Goal: Task Accomplishment & Management: Complete application form

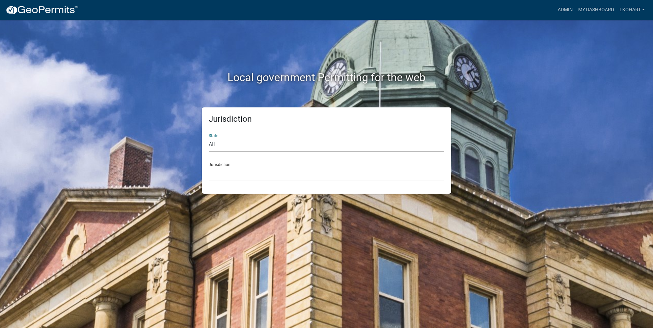
click at [220, 143] on select "All [US_STATE] [US_STATE] [US_STATE] [US_STATE] [US_STATE] [US_STATE] [US_STATE…" at bounding box center [326, 145] width 235 height 14
select select "[US_STATE]"
click at [209, 138] on select "All [US_STATE] [US_STATE] [US_STATE] [US_STATE] [US_STATE] [US_STATE] [US_STATE…" at bounding box center [326, 145] width 235 height 14
click at [317, 177] on select "[GEOGRAPHIC_DATA], [US_STATE] [GEOGRAPHIC_DATA], [US_STATE] [GEOGRAPHIC_DATA], …" at bounding box center [326, 174] width 235 height 14
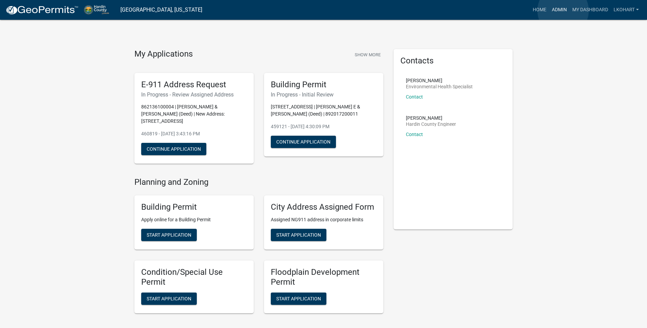
click at [563, 11] on link "Admin" at bounding box center [559, 9] width 20 height 13
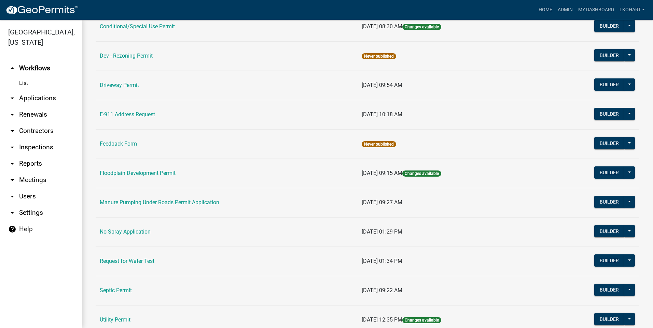
scroll to position [137, 0]
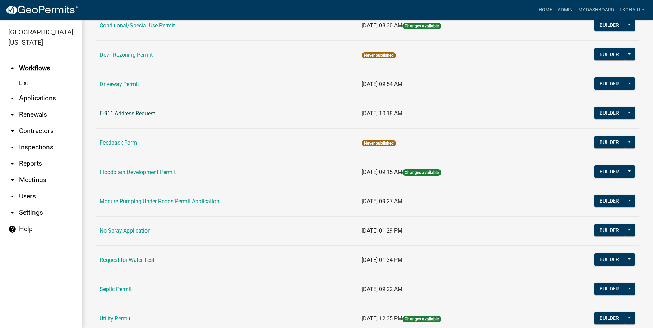
click at [141, 116] on link "E-911 Address Request" at bounding box center [127, 113] width 55 height 6
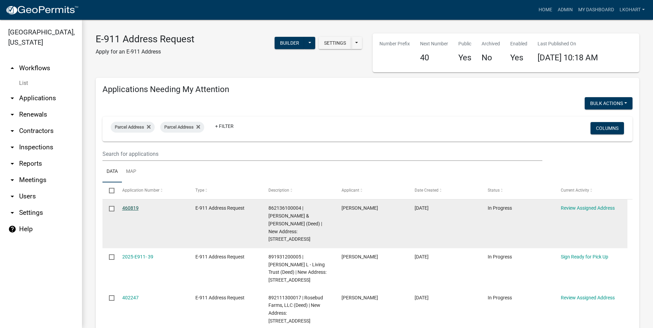
click at [132, 210] on link "460819" at bounding box center [130, 207] width 16 height 5
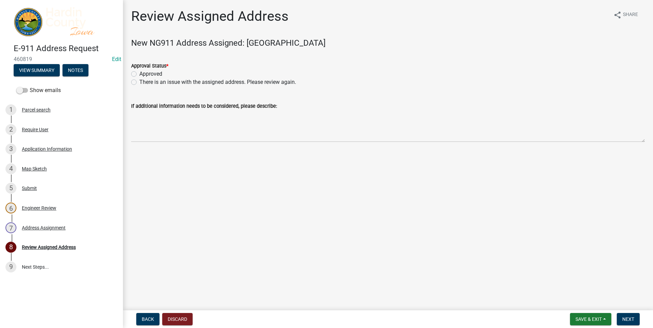
click at [139, 73] on label "Approved" at bounding box center [150, 74] width 23 height 8
click at [139, 73] on input "Approved" at bounding box center [141, 72] width 4 height 4
radio input "true"
click at [586, 319] on span "Save & Exit" at bounding box center [588, 319] width 26 height 5
click at [576, 301] on button "Save & Exit" at bounding box center [583, 302] width 55 height 16
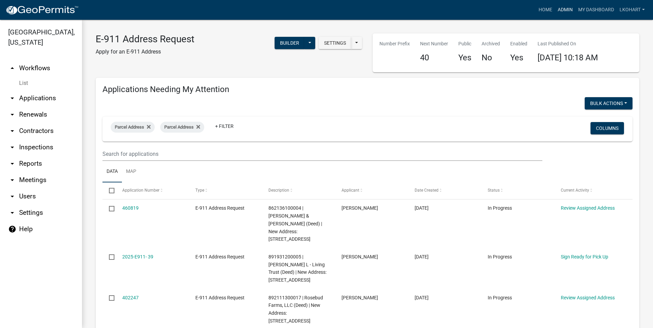
click at [562, 8] on link "Admin" at bounding box center [565, 9] width 20 height 13
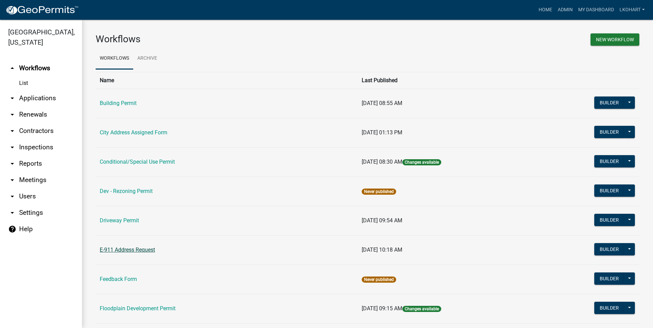
click at [129, 251] on link "E-911 Address Request" at bounding box center [127, 250] width 55 height 6
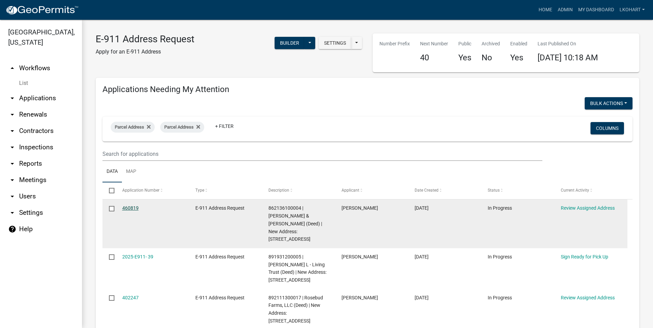
click at [132, 209] on link "460819" at bounding box center [130, 207] width 16 height 5
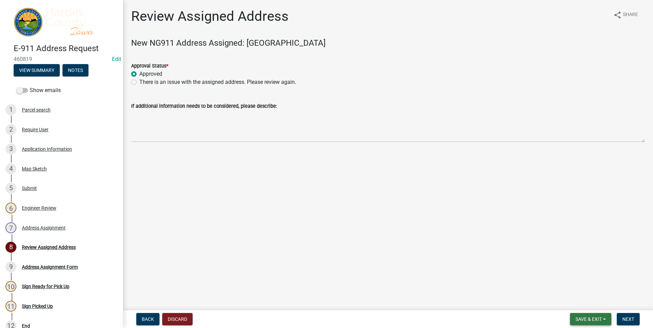
click at [605, 319] on button "Save & Exit" at bounding box center [590, 319] width 41 height 12
click at [577, 300] on button "Save & Exit" at bounding box center [583, 302] width 55 height 16
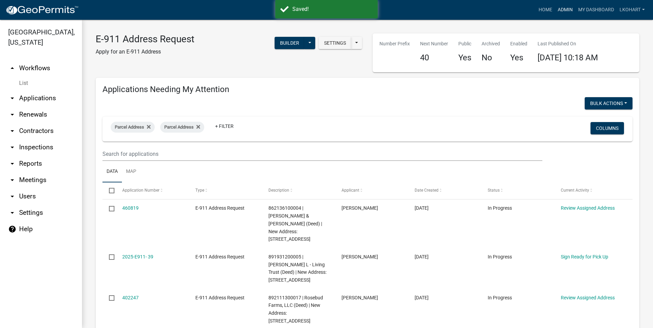
click at [565, 10] on link "Admin" at bounding box center [565, 9] width 20 height 13
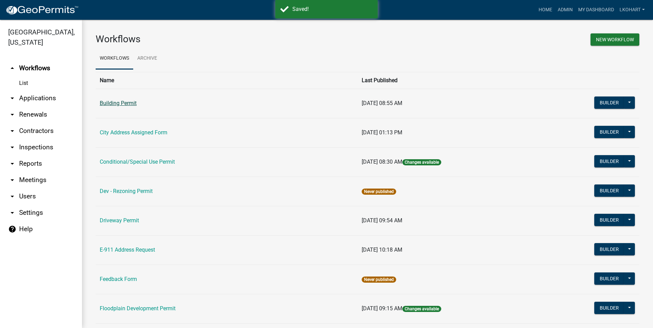
click at [103, 103] on link "Building Permit" at bounding box center [118, 103] width 37 height 6
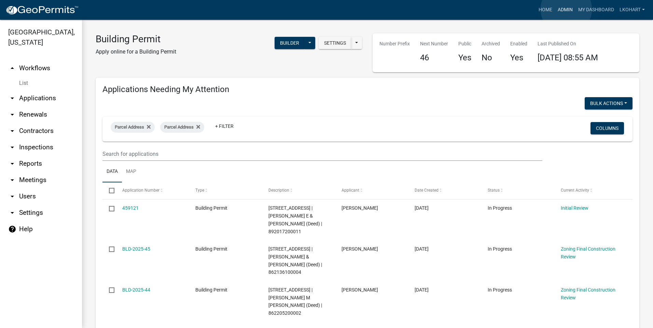
click at [566, 9] on link "Admin" at bounding box center [565, 9] width 20 height 13
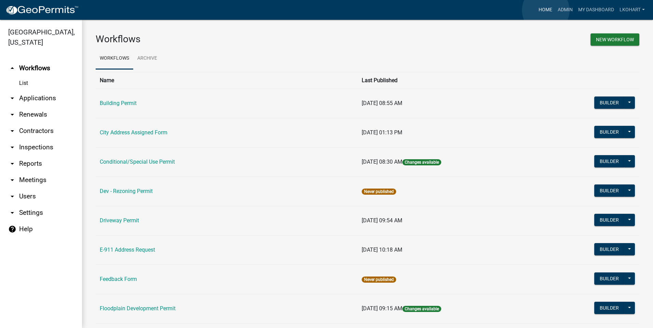
click at [545, 10] on link "Home" at bounding box center [544, 9] width 19 height 13
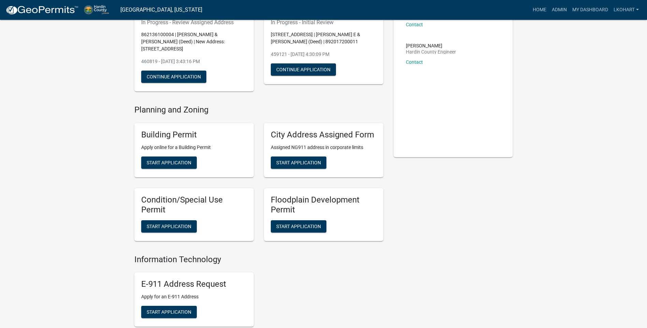
scroll to position [68, 0]
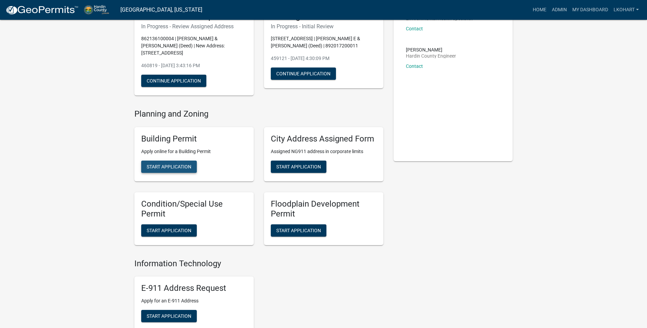
click at [157, 164] on span "Start Application" at bounding box center [169, 166] width 45 height 5
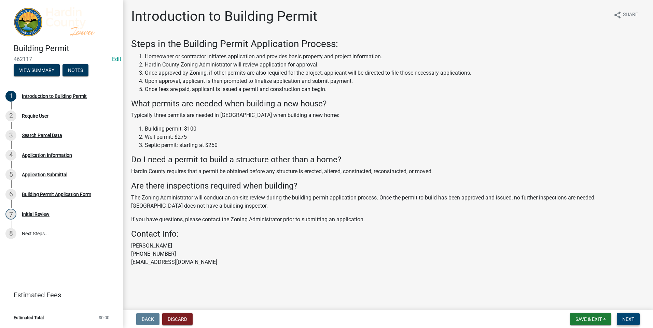
click at [627, 319] on span "Next" at bounding box center [628, 319] width 12 height 5
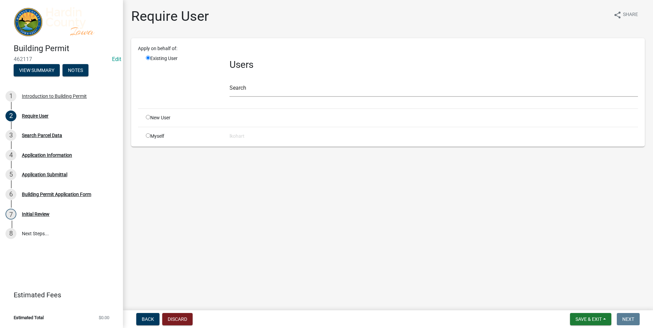
click at [146, 135] on input "radio" at bounding box center [148, 135] width 4 height 4
radio input "true"
radio input "false"
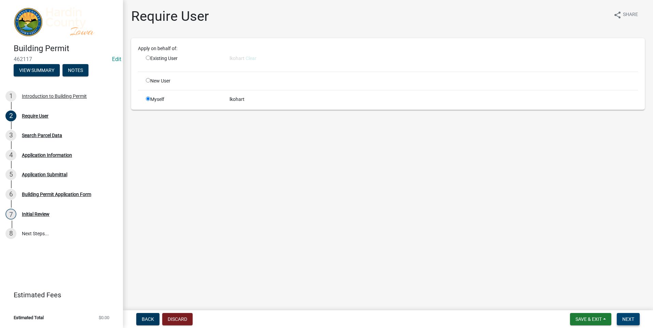
click at [629, 319] on span "Next" at bounding box center [628, 319] width 12 height 5
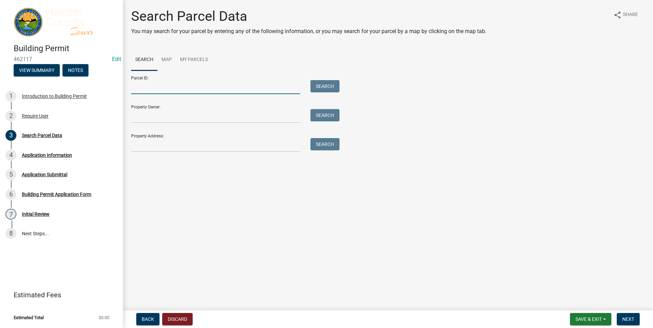
click at [138, 88] on input "Parcel ID:" at bounding box center [215, 87] width 169 height 14
type input "872027100001"
click at [326, 87] on button "Search" at bounding box center [324, 86] width 29 height 12
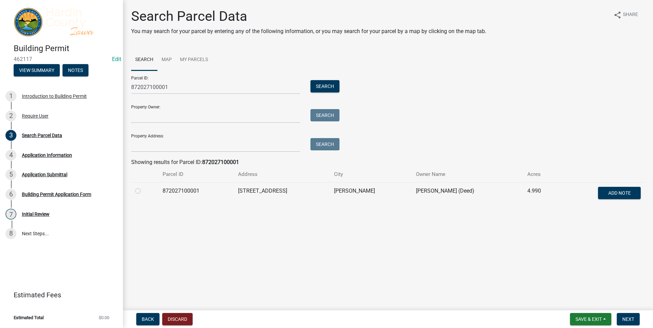
click at [134, 191] on td at bounding box center [144, 194] width 27 height 23
click at [143, 187] on label at bounding box center [143, 187] width 0 height 0
click at [143, 191] on input "radio" at bounding box center [145, 189] width 4 height 4
radio input "true"
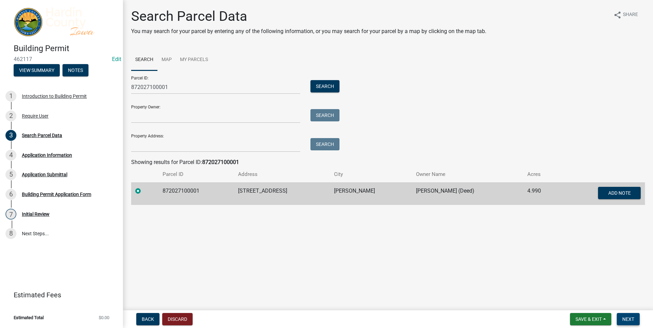
click at [624, 318] on span "Next" at bounding box center [628, 319] width 12 height 5
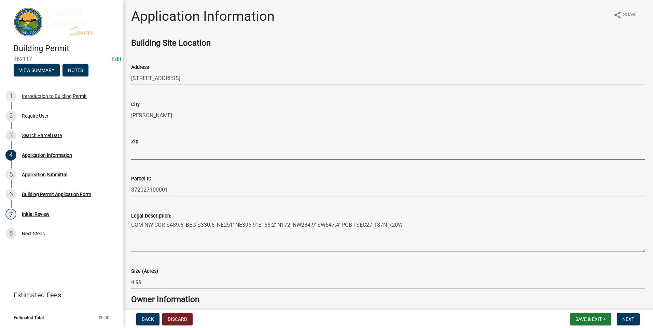
click at [144, 147] on input "Zip" at bounding box center [387, 153] width 513 height 14
type input "50627"
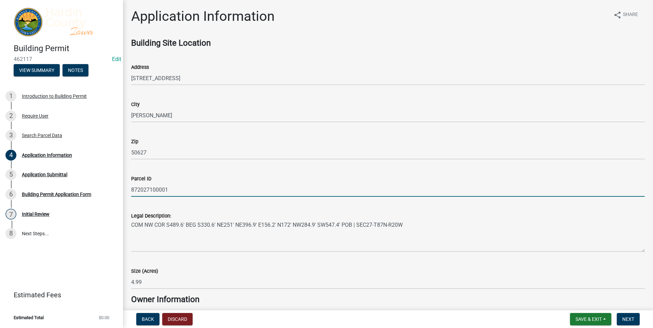
click at [360, 183] on input "872027100001" at bounding box center [387, 190] width 513 height 14
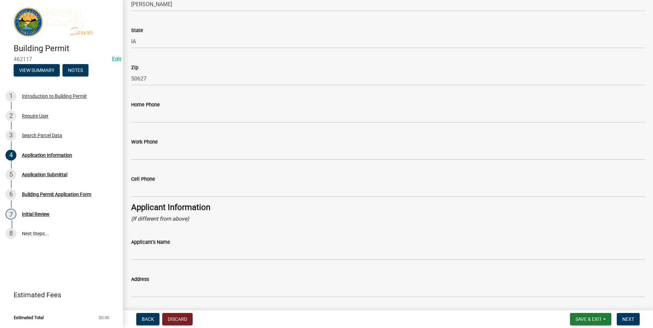
scroll to position [410, 0]
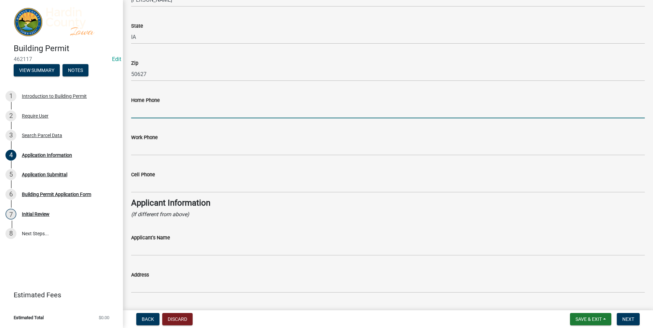
click at [140, 112] on input "Home Phone" at bounding box center [387, 111] width 513 height 14
type input "[PHONE_NUMBER]"
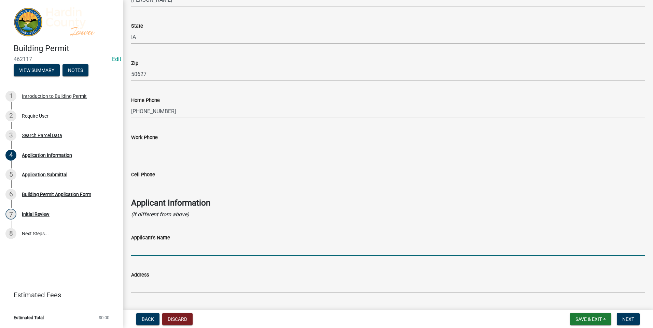
click at [154, 247] on input "Applicant's Name" at bounding box center [387, 249] width 513 height 14
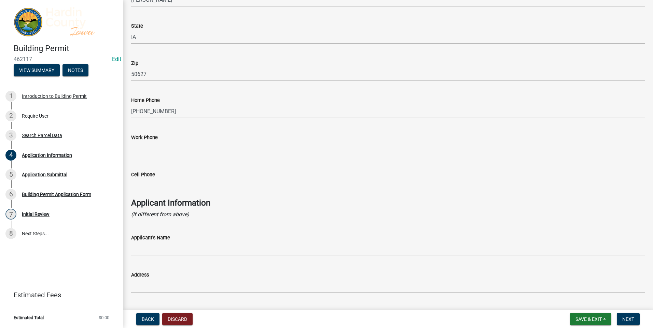
click at [234, 270] on div "Address" at bounding box center [387, 277] width 513 height 32
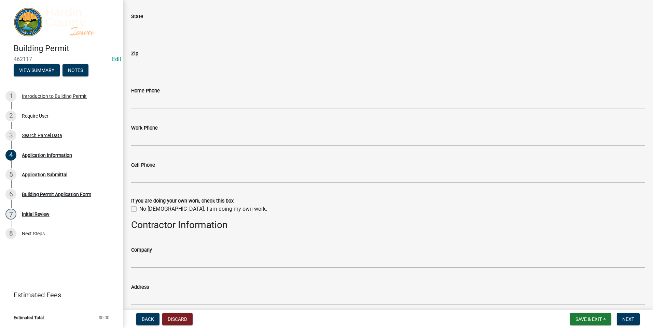
scroll to position [751, 0]
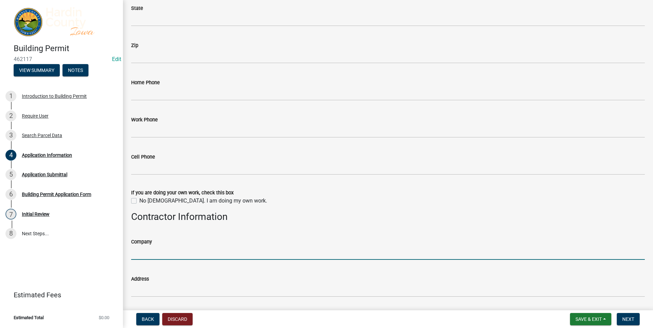
drag, startPoint x: 141, startPoint y: 254, endPoint x: 145, endPoint y: 253, distance: 4.1
click at [141, 254] on input "Company" at bounding box center [387, 253] width 513 height 14
type input "Next Generation Buildings"
type input "27826 US [STREET_ADDRESS][PERSON_NAME]"
type input "Des Moines"
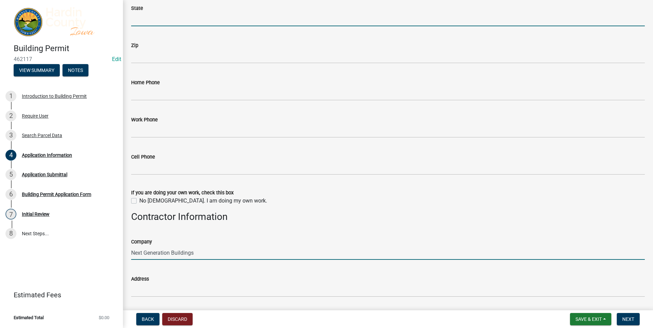
type input "Ia"
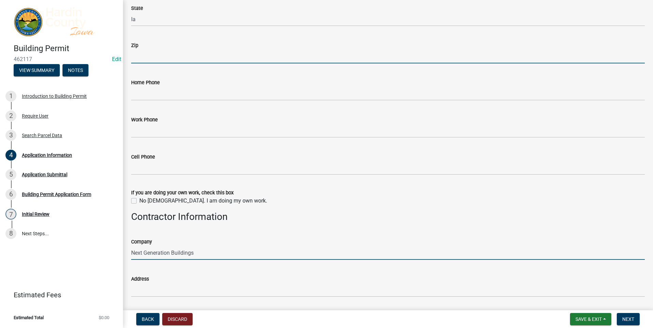
type input "50316"
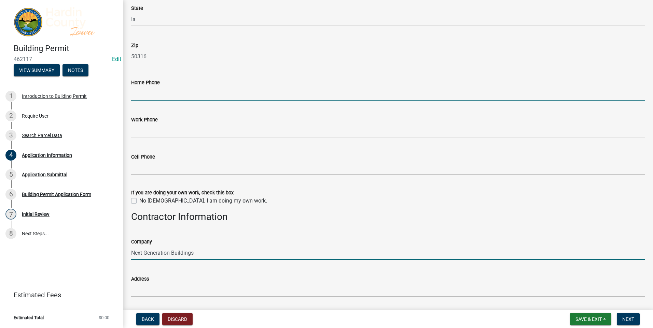
type input "5153382431"
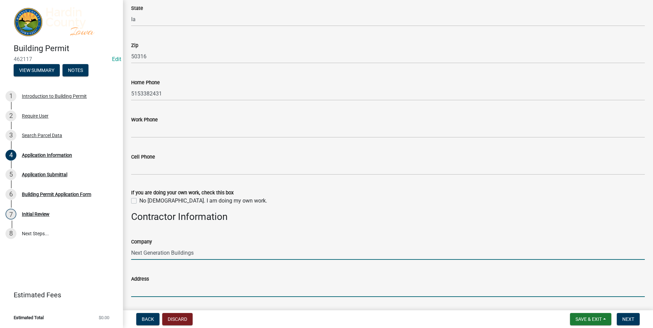
type input "27826 US [STREET_ADDRESS][PERSON_NAME]"
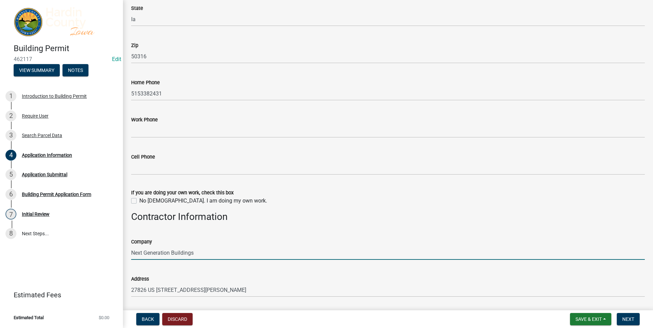
type input "[PERSON_NAME]"
type input "5153382431"
type input "145000"
type input "[GEOGRAPHIC_DATA]"
type input "8320"
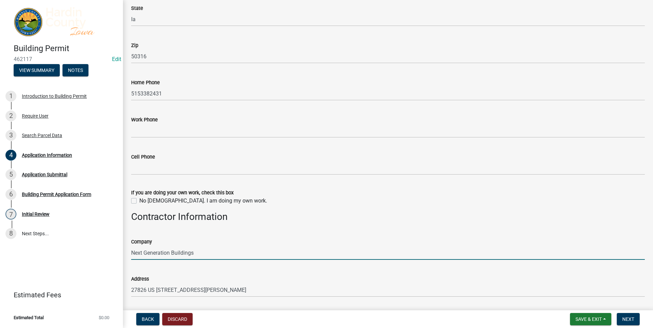
type input "42"
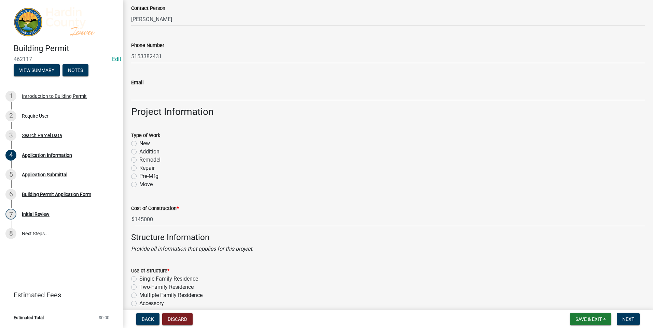
scroll to position [1092, 0]
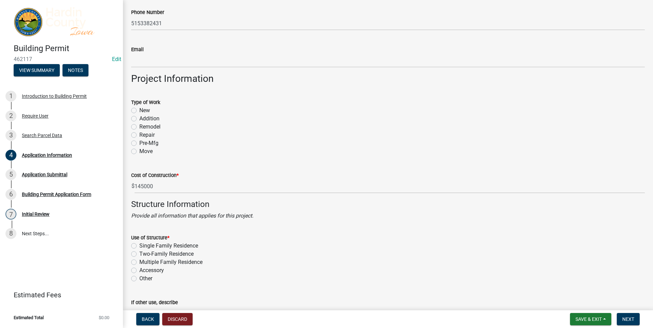
click at [139, 111] on label "New" at bounding box center [144, 110] width 11 height 8
click at [139, 111] on input "New" at bounding box center [141, 108] width 4 height 4
radio input "true"
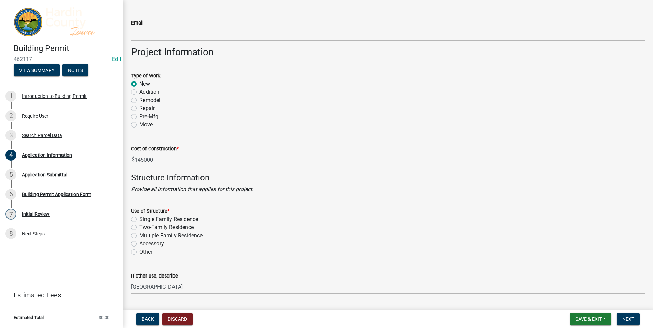
scroll to position [1160, 0]
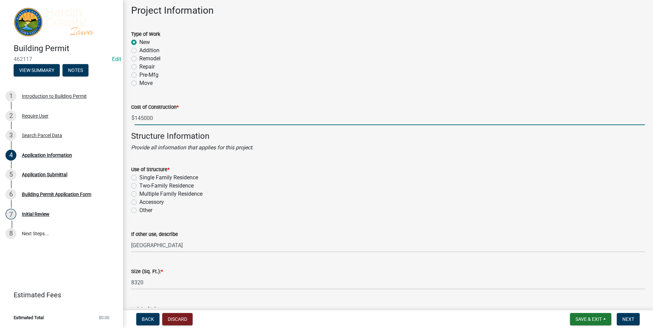
click at [161, 118] on input "145000" at bounding box center [389, 118] width 510 height 14
type input "1"
type input "41500"
click at [139, 212] on label "Other" at bounding box center [145, 210] width 13 height 8
click at [139, 211] on input "Other" at bounding box center [141, 208] width 4 height 4
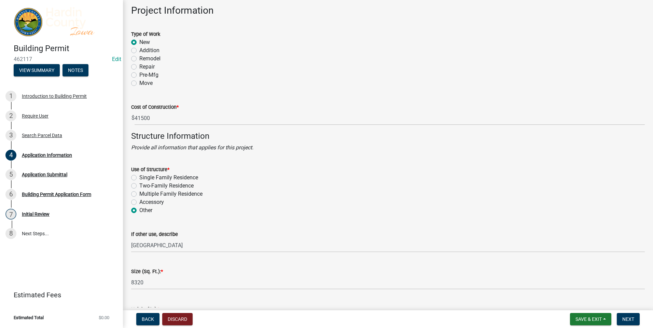
radio input "true"
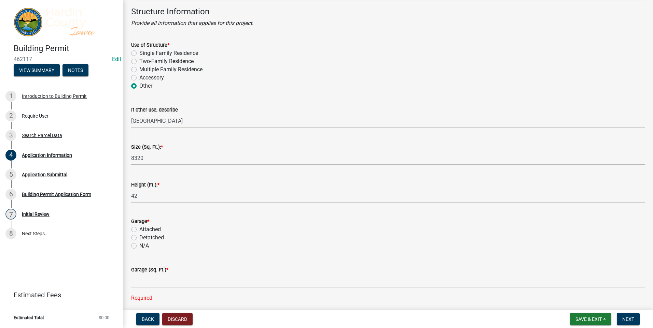
scroll to position [1297, 0]
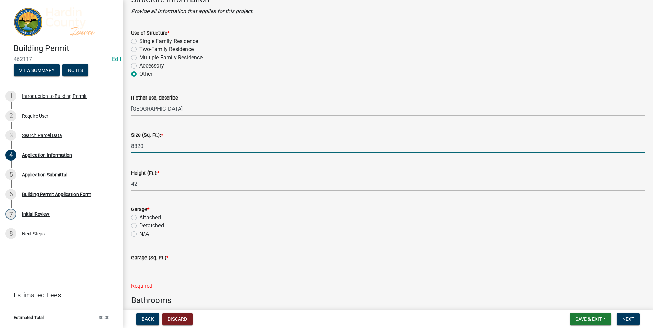
click at [151, 144] on input "8320" at bounding box center [387, 146] width 513 height 14
type input "8"
type input "1764"
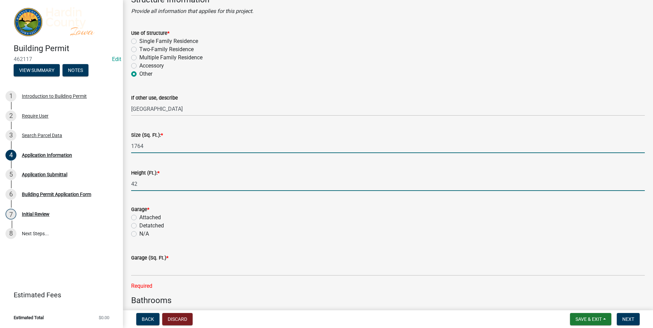
click at [147, 184] on input "42" at bounding box center [387, 184] width 513 height 14
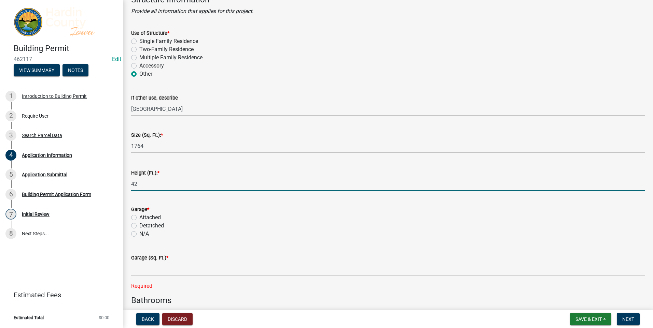
type input "4"
type input "3"
type input "12"
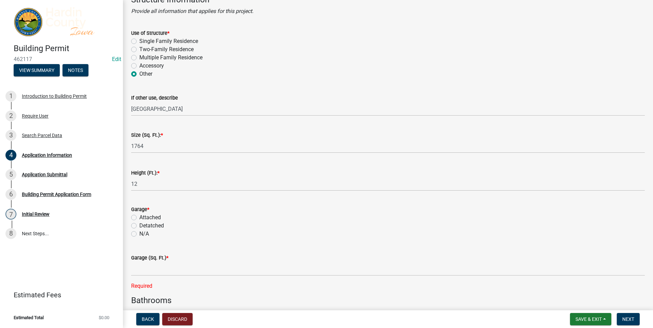
drag, startPoint x: 185, startPoint y: 243, endPoint x: 181, endPoint y: 240, distance: 5.6
click at [185, 243] on wm-data-entity-input "Garage * Attached Detatched N/A" at bounding box center [387, 220] width 513 height 47
click at [139, 233] on label "N/A" at bounding box center [144, 234] width 10 height 8
click at [139, 233] on input "N/A" at bounding box center [141, 232] width 4 height 4
radio input "true"
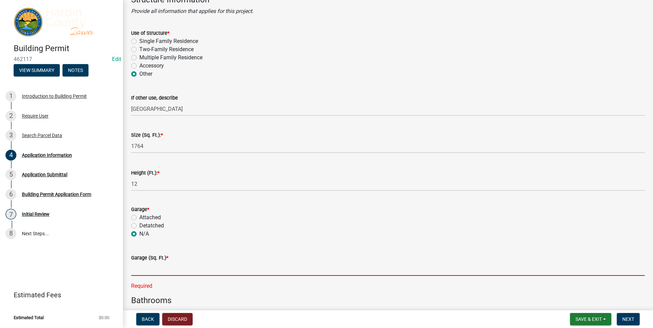
click at [138, 269] on input "text" at bounding box center [387, 269] width 513 height 14
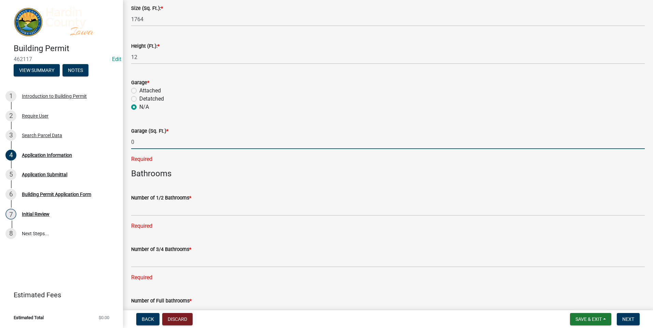
scroll to position [1433, 0]
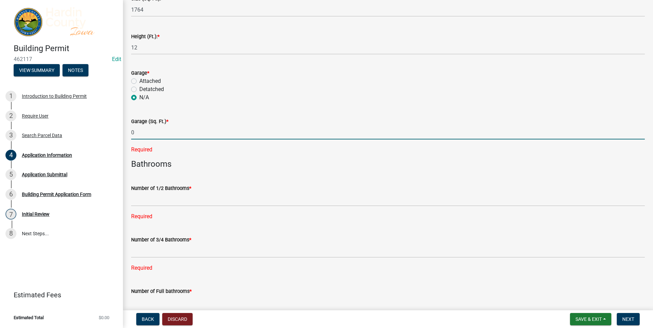
type input "0"
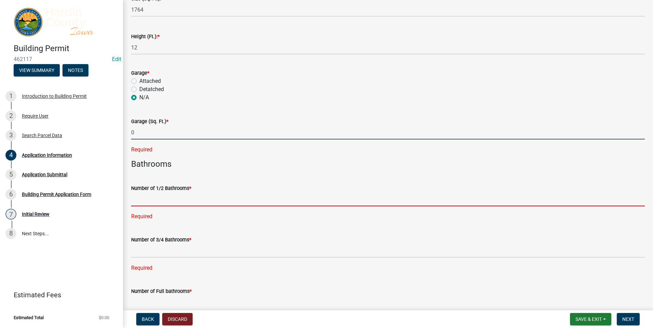
click at [145, 201] on div "Number of 1/2 Bathrooms * Required" at bounding box center [387, 198] width 513 height 46
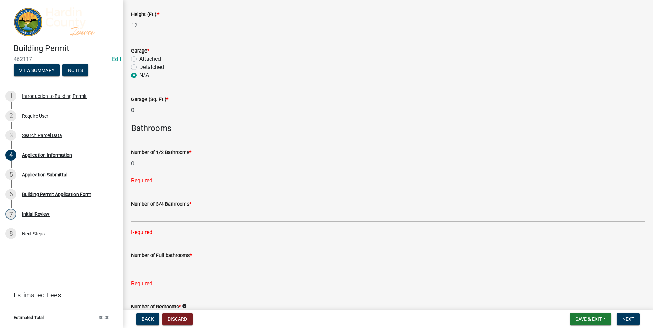
scroll to position [1468, 0]
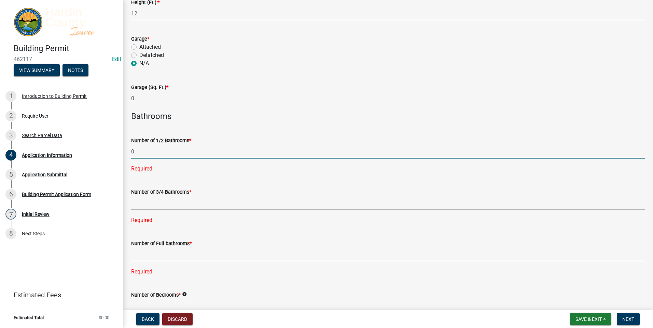
type input "0"
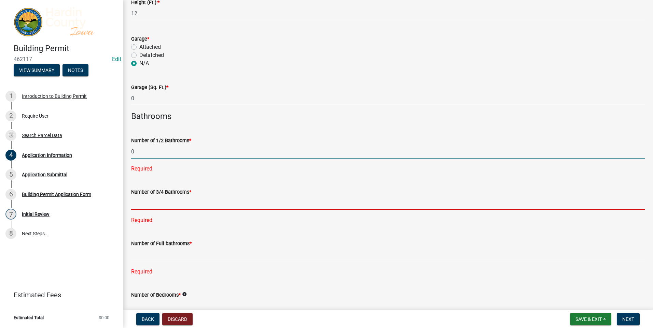
click at [138, 205] on div "Number of 3/4 Bathrooms * Required" at bounding box center [387, 201] width 513 height 46
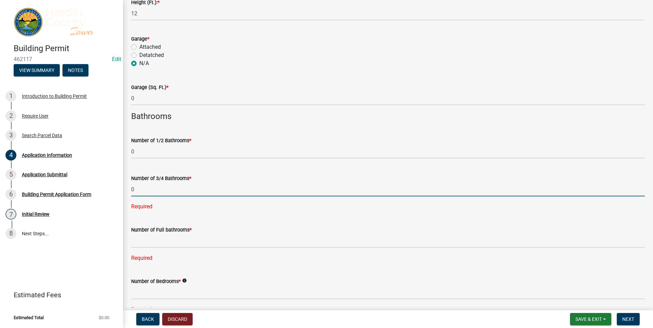
type input "0"
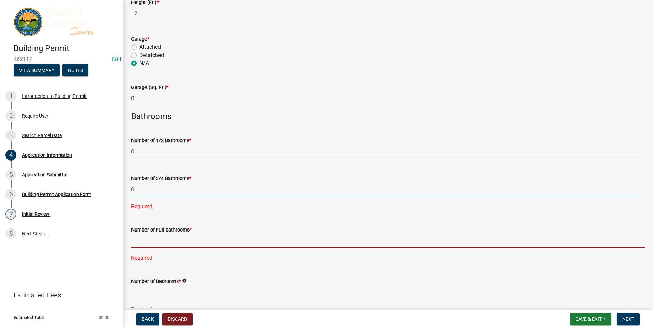
click at [138, 239] on div "Number of Full bathrooms * Required" at bounding box center [387, 239] width 513 height 46
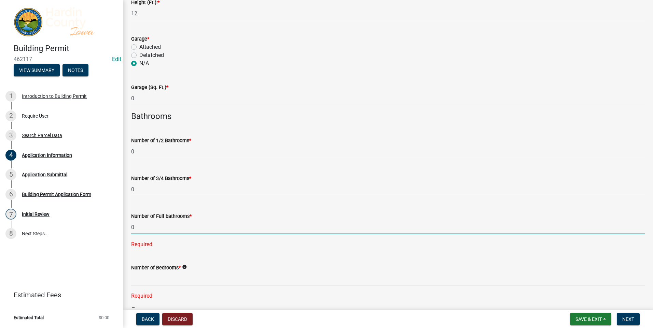
type input "0"
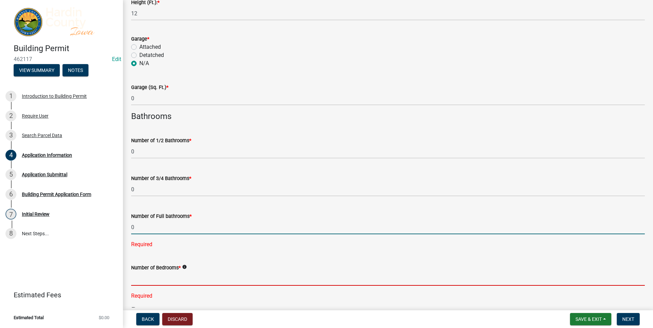
drag, startPoint x: 132, startPoint y: 280, endPoint x: 139, endPoint y: 278, distance: 7.5
click at [132, 280] on div "Number of Bedrooms * info Required" at bounding box center [387, 277] width 513 height 46
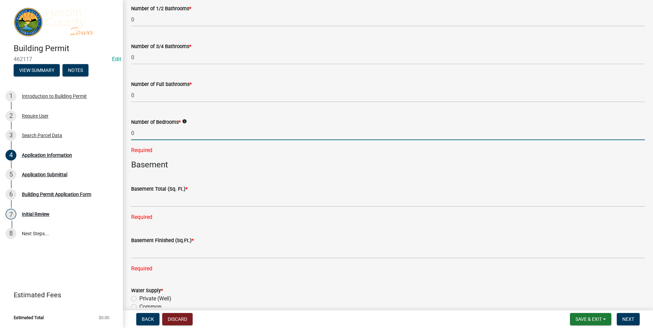
scroll to position [1604, 0]
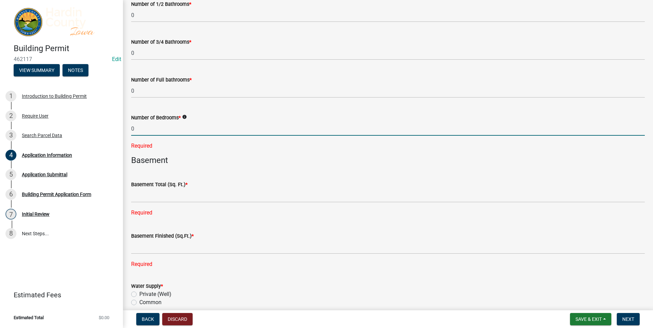
type input "0"
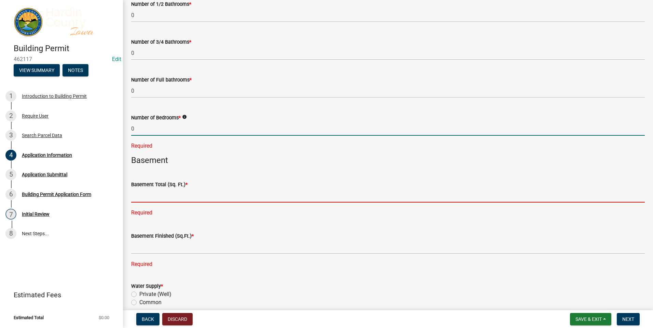
click at [134, 195] on div "Basement Total (Sq. Ft.) * Required" at bounding box center [387, 194] width 513 height 46
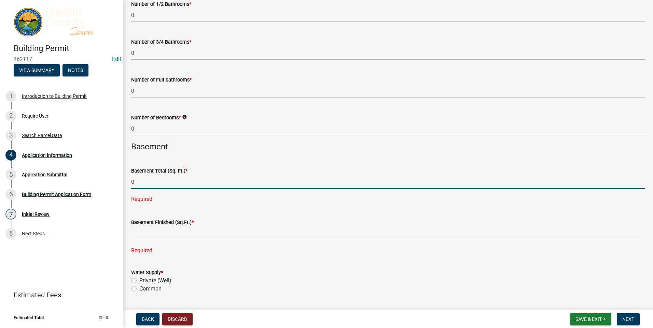
type input "0"
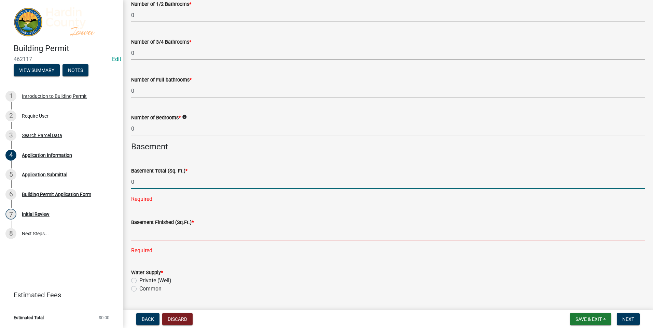
click at [132, 229] on div "Basement Finished (Sq.Ft.) * Required" at bounding box center [387, 232] width 513 height 46
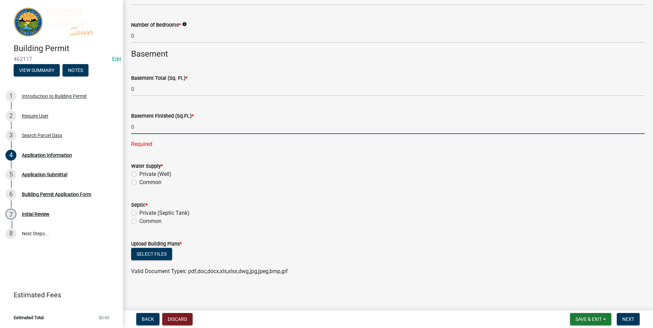
scroll to position [1698, 0]
type input "0"
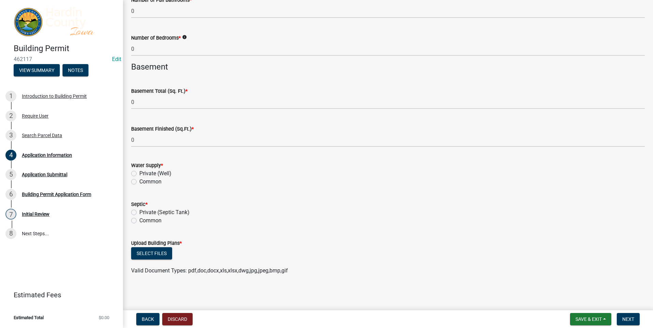
click at [139, 173] on label "Private (Well)" at bounding box center [155, 174] width 32 height 8
click at [139, 173] on input "Private (Well)" at bounding box center [141, 172] width 4 height 4
radio input "true"
click at [137, 213] on div "Private (Septic Tank)" at bounding box center [387, 213] width 513 height 8
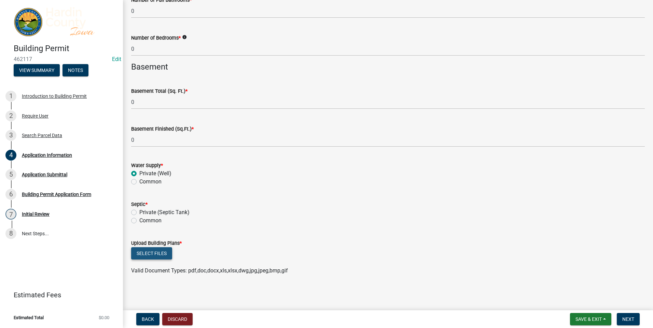
click at [159, 251] on button "Select files" at bounding box center [151, 253] width 41 height 12
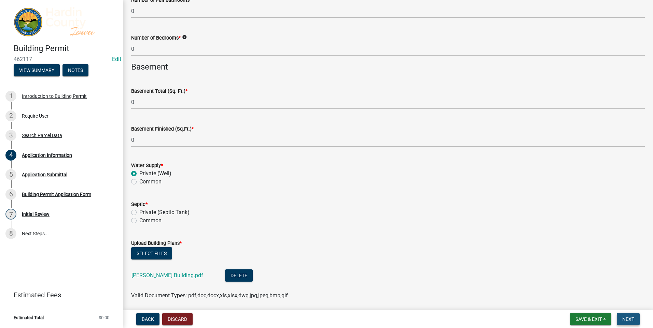
click at [626, 319] on span "Next" at bounding box center [628, 319] width 12 height 5
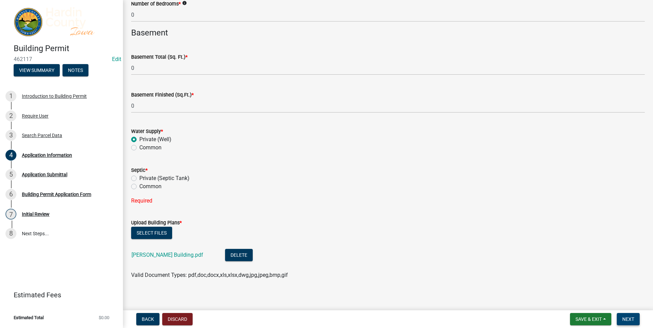
scroll to position [1722, 0]
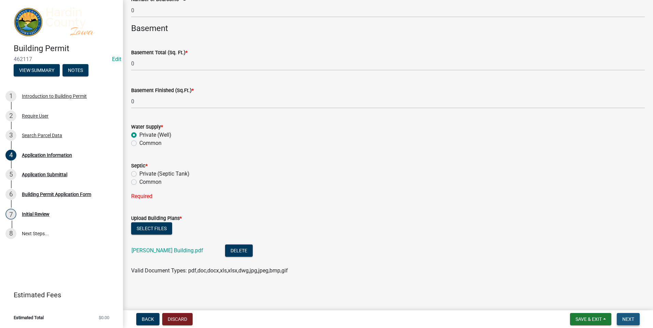
click at [626, 320] on span "Next" at bounding box center [628, 319] width 12 height 5
click at [139, 174] on label "Private (Septic Tank)" at bounding box center [164, 174] width 50 height 8
click at [139, 174] on input "Private (Septic Tank)" at bounding box center [141, 172] width 4 height 4
radio input "true"
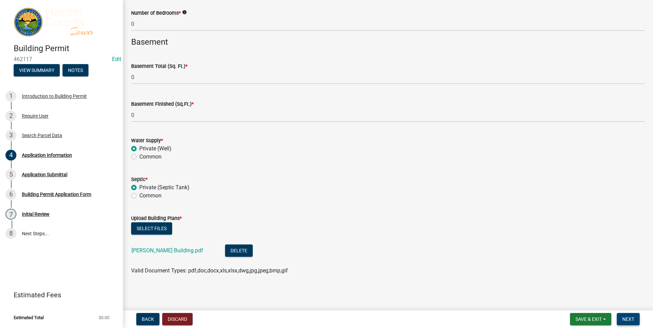
click at [632, 317] on span "Next" at bounding box center [628, 319] width 12 height 5
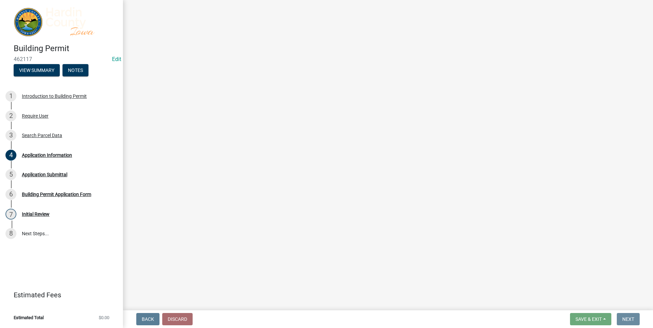
scroll to position [0, 0]
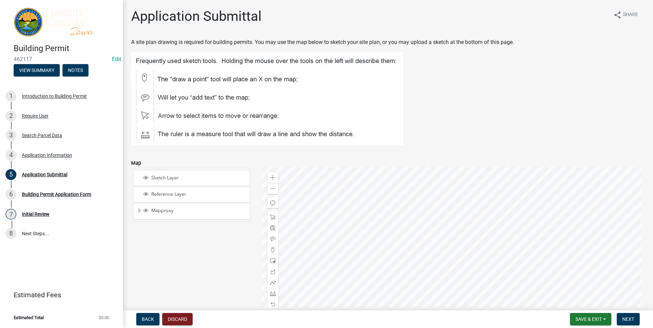
click at [144, 77] on img at bounding box center [267, 99] width 272 height 94
click at [429, 249] on div at bounding box center [453, 252] width 383 height 171
click at [270, 248] on span at bounding box center [272, 249] width 5 height 5
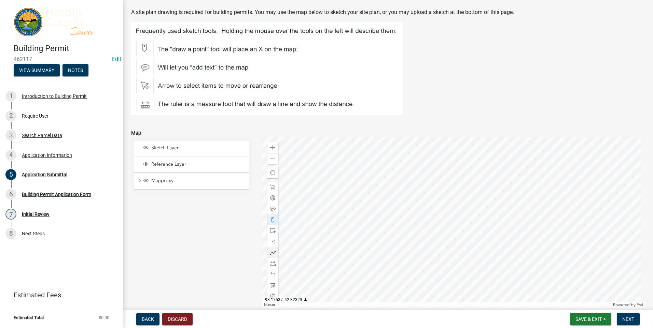
click at [430, 219] on div at bounding box center [453, 222] width 383 height 171
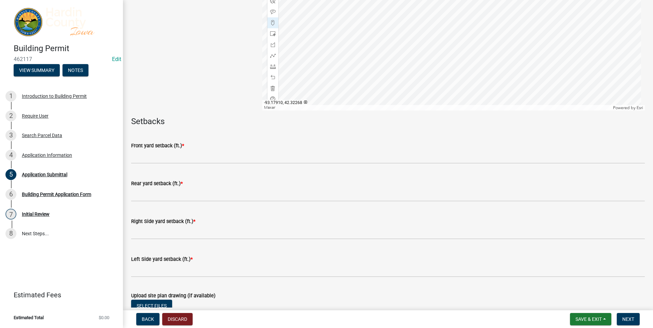
scroll to position [235, 0]
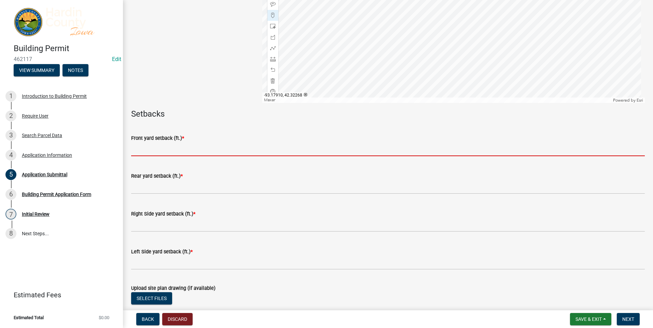
click at [140, 147] on input "text" at bounding box center [387, 149] width 513 height 14
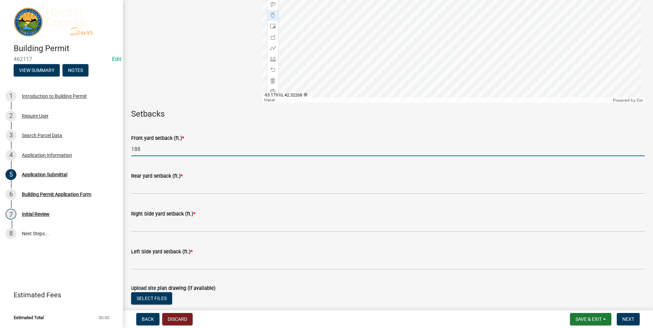
type input "188"
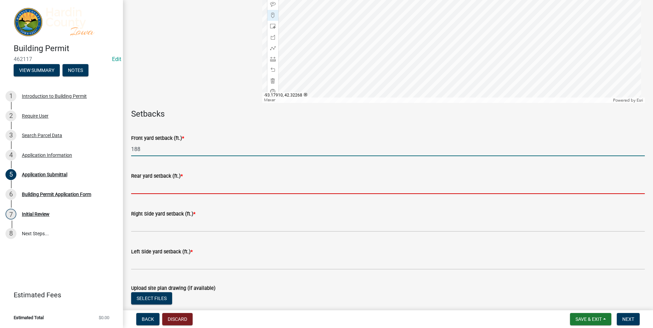
click at [134, 187] on input "text" at bounding box center [387, 187] width 513 height 14
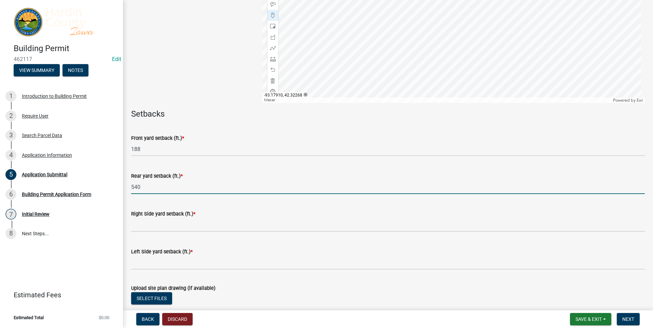
type input "540"
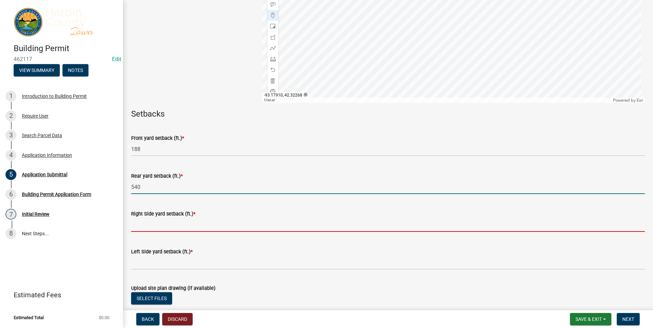
click at [142, 222] on input "text" at bounding box center [387, 225] width 513 height 14
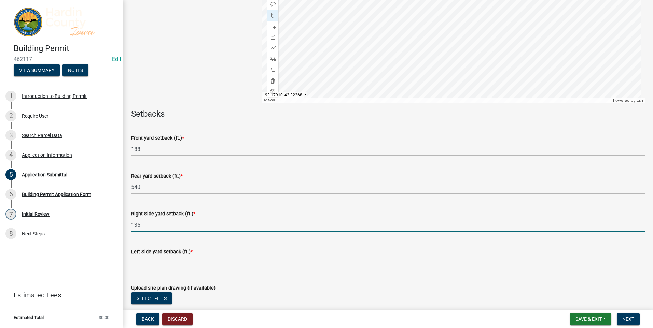
type input "135"
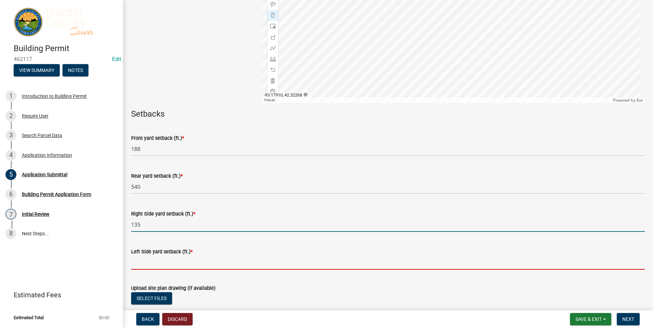
click at [156, 268] on input "text" at bounding box center [387, 263] width 513 height 14
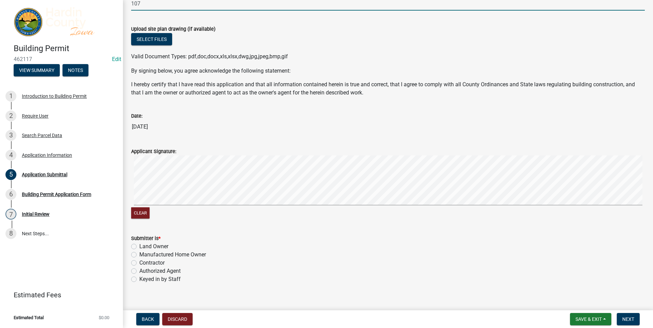
scroll to position [503, 0]
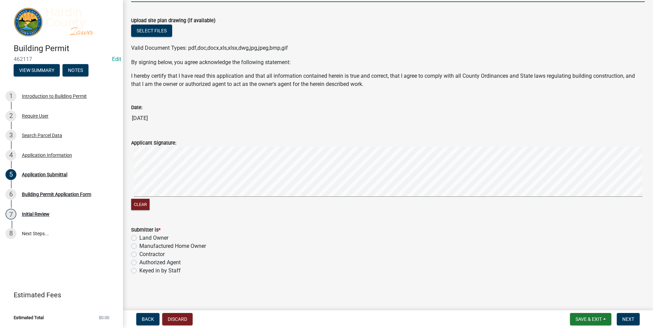
type input "107"
click at [139, 272] on label "Keyed in by Staff" at bounding box center [159, 271] width 41 height 8
click at [139, 271] on input "Keyed in by Staff" at bounding box center [141, 269] width 4 height 4
radio input "true"
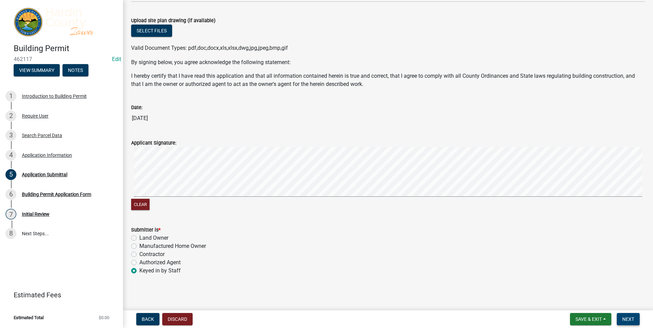
click at [627, 319] on span "Next" at bounding box center [628, 319] width 12 height 5
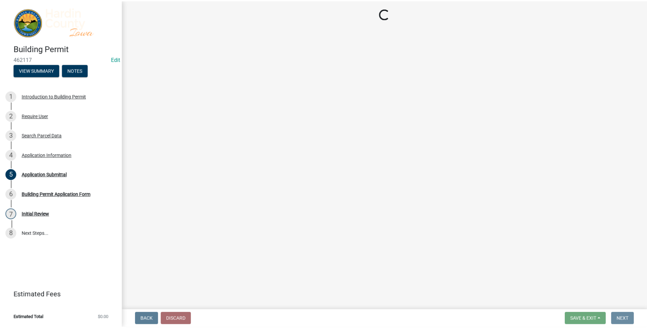
scroll to position [0, 0]
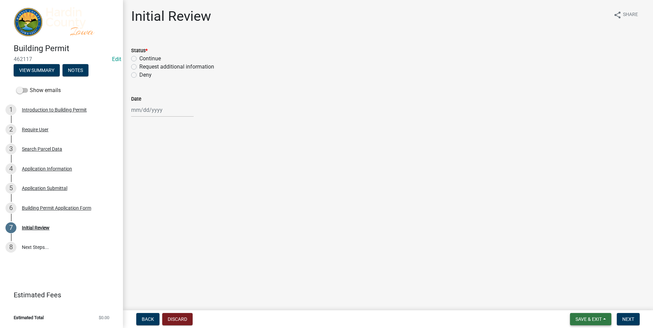
click at [597, 321] on span "Save & Exit" at bounding box center [588, 319] width 26 height 5
click at [571, 302] on button "Save & Exit" at bounding box center [583, 302] width 55 height 16
